Goal: Check status: Check status

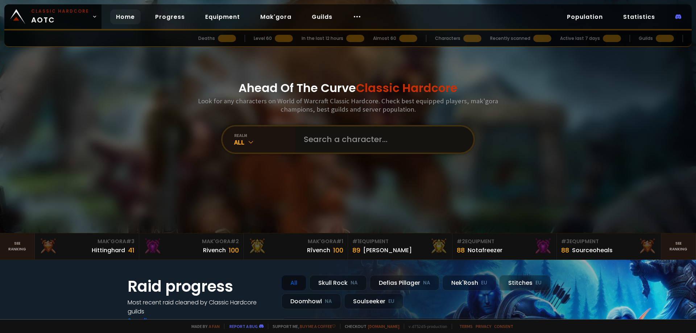
drag, startPoint x: 0, startPoint y: 0, endPoint x: 340, endPoint y: 141, distance: 367.9
click at [340, 141] on input "text" at bounding box center [382, 140] width 165 height 26
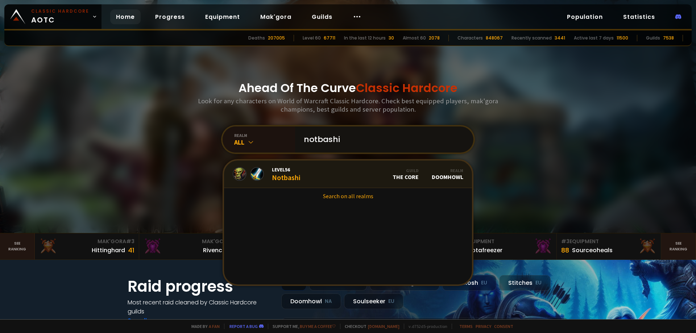
type input "notbashi"
click at [300, 182] on link "Level 56 Notbashi Guild The Core Realm Doomhowl" at bounding box center [348, 175] width 248 height 28
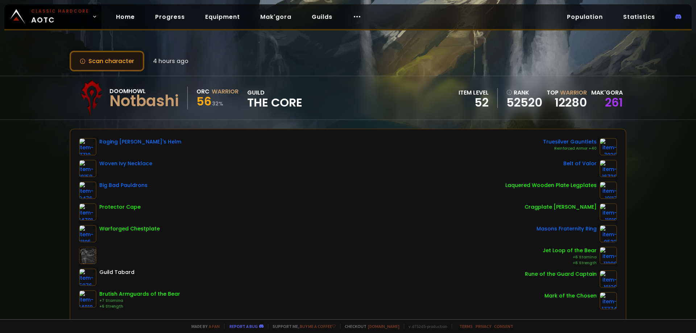
click at [107, 67] on button "Scan character" at bounding box center [107, 61] width 75 height 21
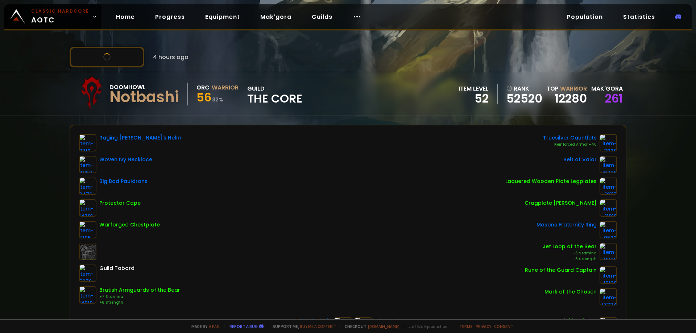
scroll to position [8, 0]
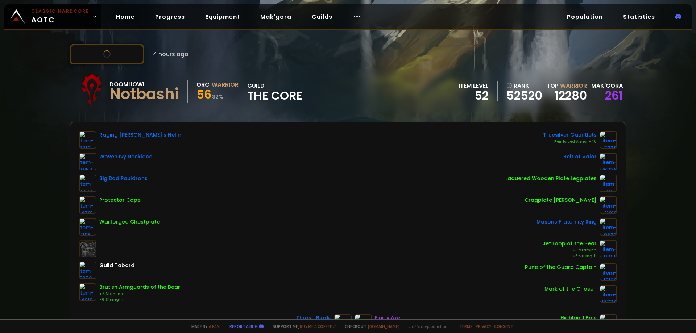
drag, startPoint x: 222, startPoint y: 153, endPoint x: 224, endPoint y: 164, distance: 11.2
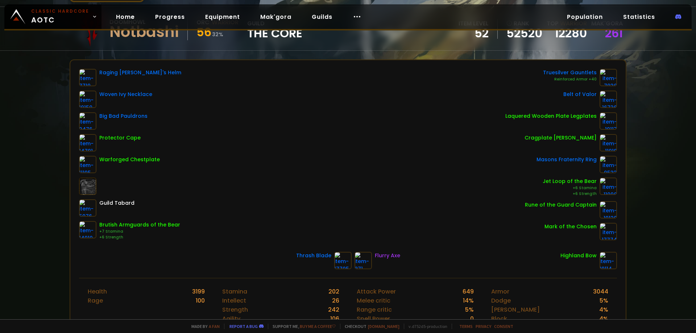
scroll to position [0, 0]
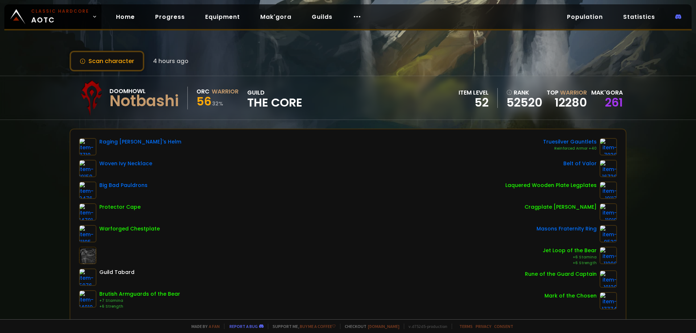
drag, startPoint x: 218, startPoint y: 163, endPoint x: 218, endPoint y: 119, distance: 44.6
click at [75, 18] on span "Classic Hardcore AOTC" at bounding box center [60, 16] width 58 height 17
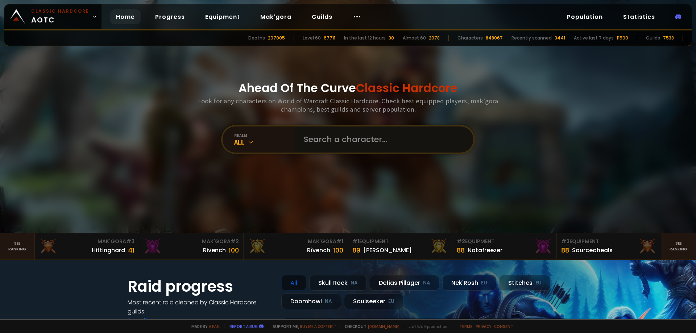
click at [380, 149] on input "text" at bounding box center [382, 140] width 165 height 26
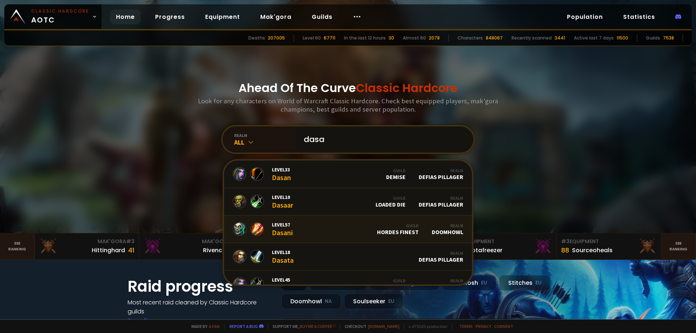
type input "dasa"
click at [355, 225] on link "Level 57 Dasani Guild Hordes Finest Realm Doomhowl" at bounding box center [348, 230] width 248 height 28
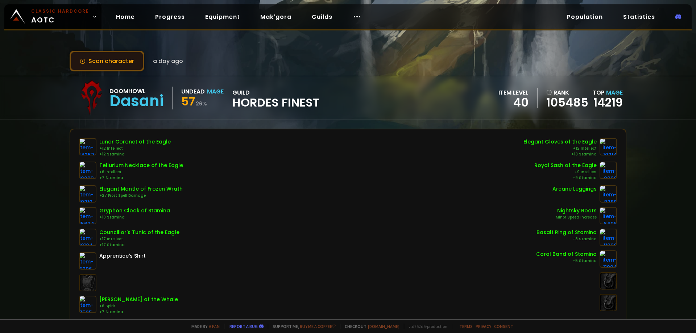
click at [124, 65] on button "Scan character" at bounding box center [107, 61] width 75 height 21
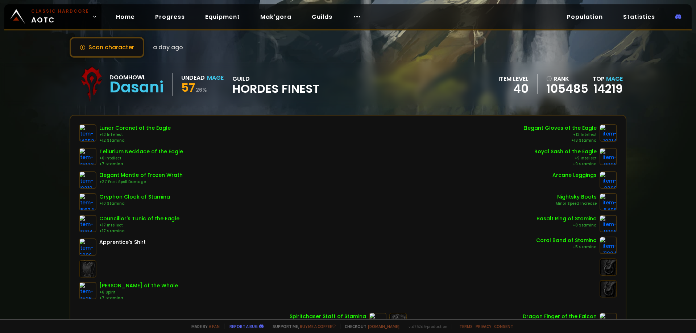
scroll to position [30, 0]
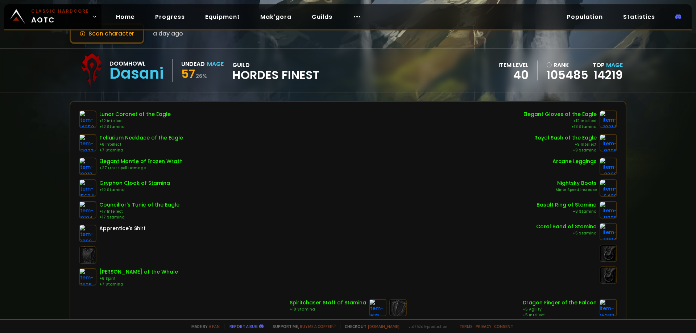
drag, startPoint x: 273, startPoint y: 166, endPoint x: 276, endPoint y: 190, distance: 24.5
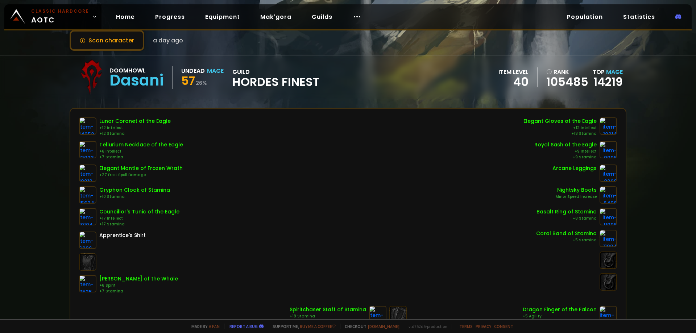
scroll to position [0, 0]
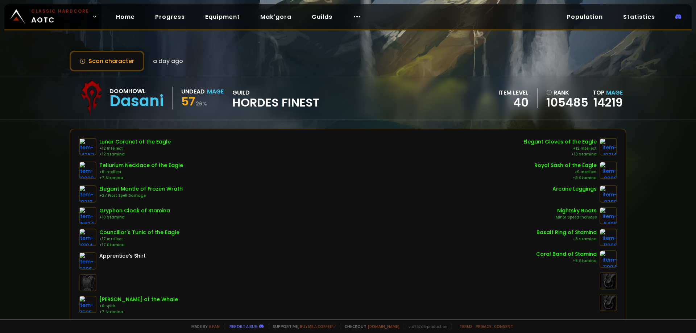
drag, startPoint x: 279, startPoint y: 201, endPoint x: 278, endPoint y: 191, distance: 9.5
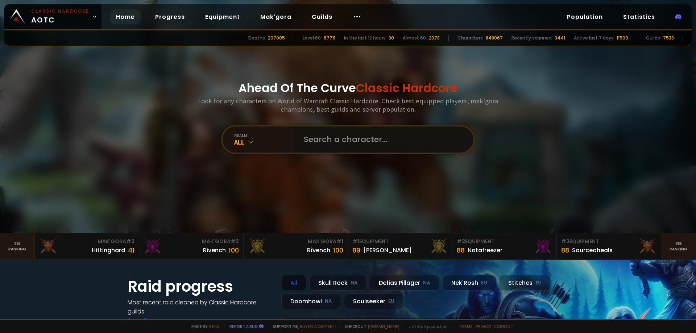
click at [321, 136] on input "text" at bounding box center [382, 140] width 165 height 26
type input "rice"
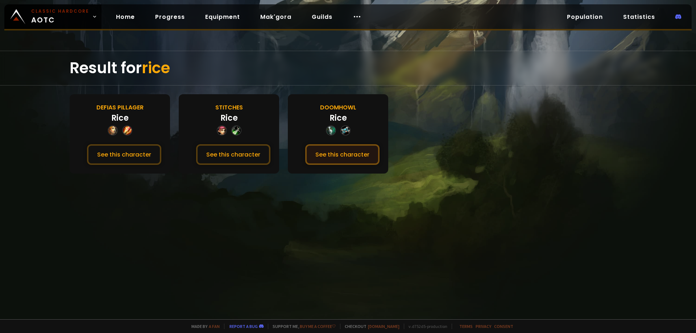
click at [327, 146] on button "See this character" at bounding box center [342, 154] width 74 height 21
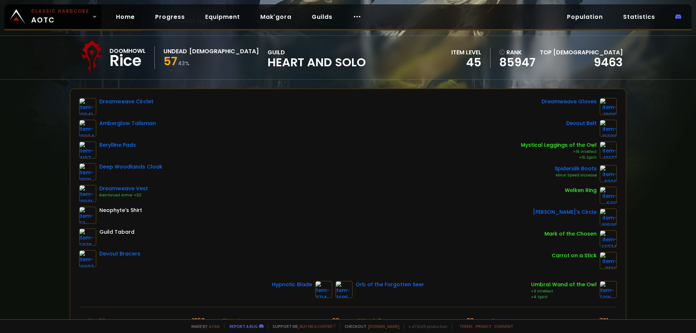
drag, startPoint x: 195, startPoint y: 166, endPoint x: 199, endPoint y: 176, distance: 10.9
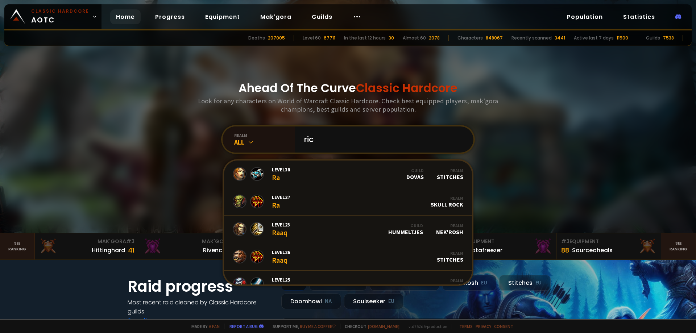
type input "rice"
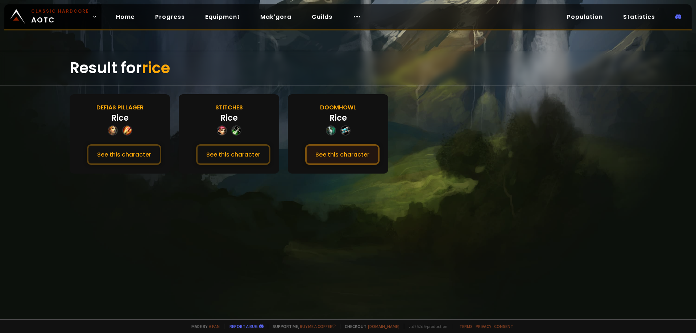
click at [343, 154] on button "See this character" at bounding box center [342, 154] width 74 height 21
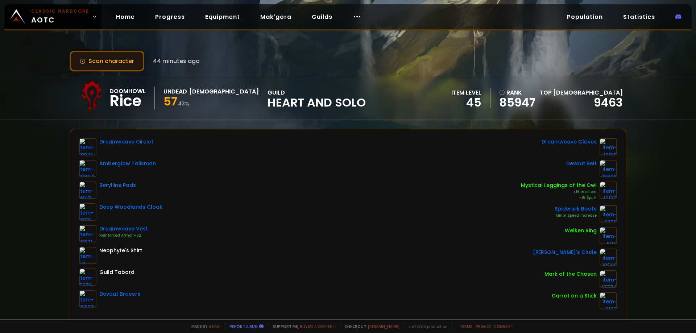
click at [100, 62] on button "Scan character" at bounding box center [107, 61] width 75 height 21
